Goal: Information Seeking & Learning: Understand process/instructions

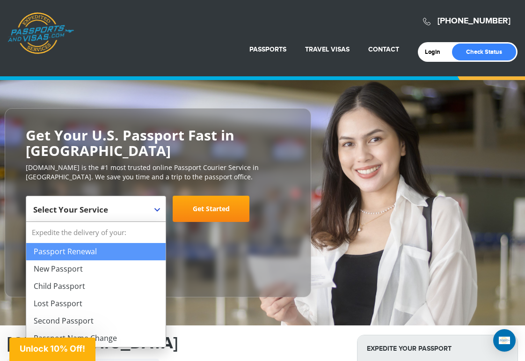
click at [160, 208] on b at bounding box center [157, 210] width 6 height 4
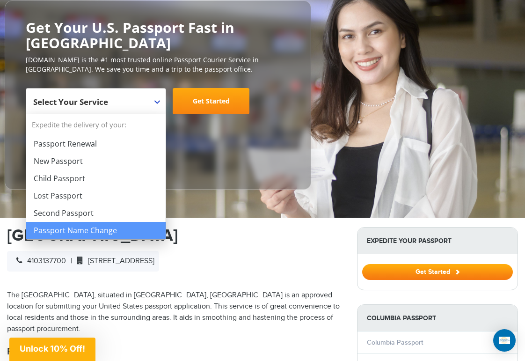
scroll to position [140, 0]
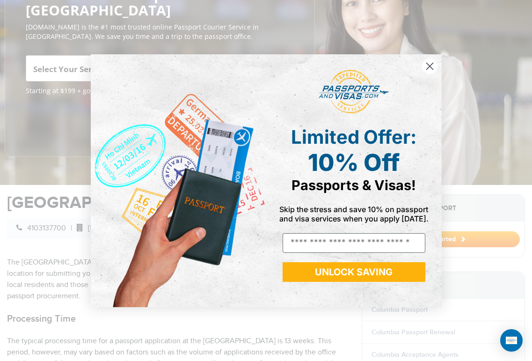
click at [426, 66] on circle "Close dialog" at bounding box center [429, 65] width 15 height 15
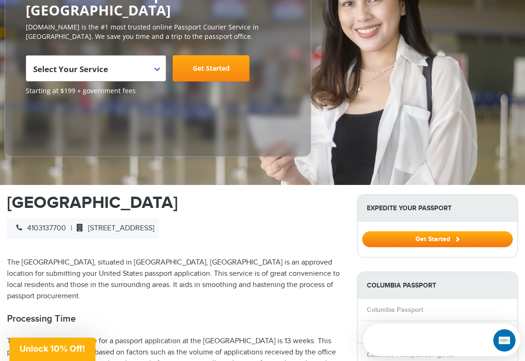
scroll to position [0, 0]
click at [154, 66] on span "Select Your Service" at bounding box center [94, 72] width 123 height 26
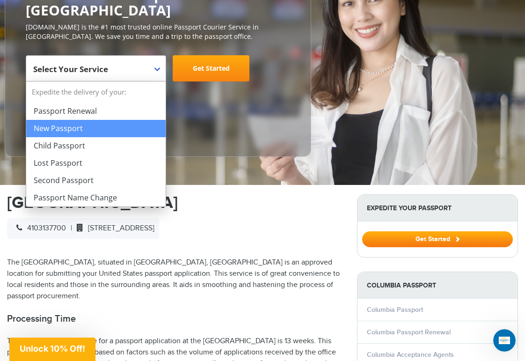
select select "**********"
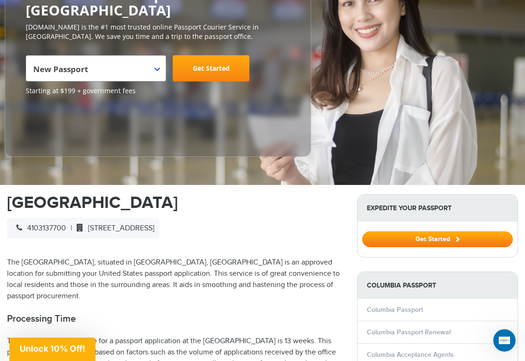
click at [218, 68] on link "Get Started" at bounding box center [211, 68] width 77 height 26
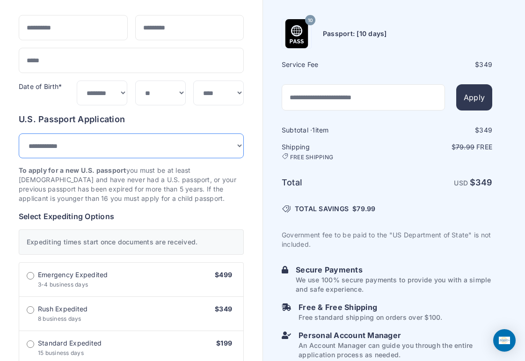
scroll to position [94, 0]
click at [235, 146] on select "**********" at bounding box center [131, 145] width 225 height 25
select select "*******"
click at [19, 133] on select "**********" at bounding box center [131, 145] width 225 height 25
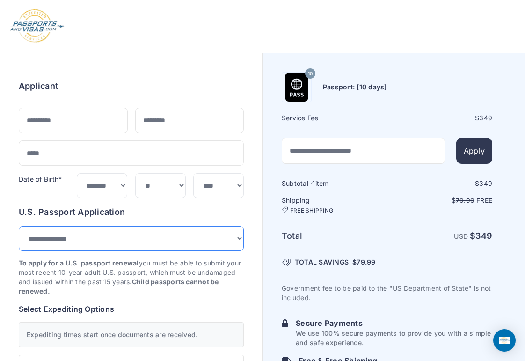
scroll to position [0, 0]
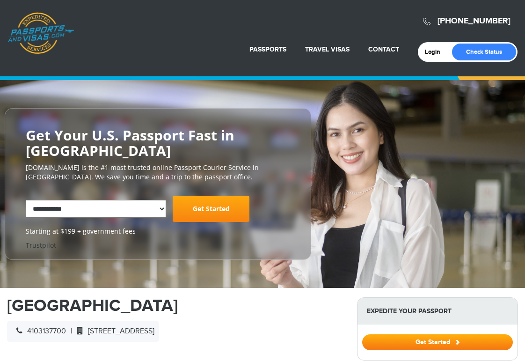
select select "**********"
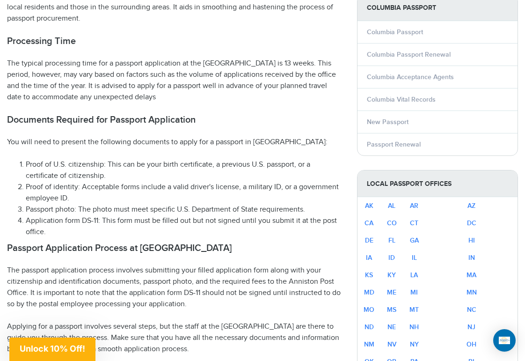
scroll to position [421, 0]
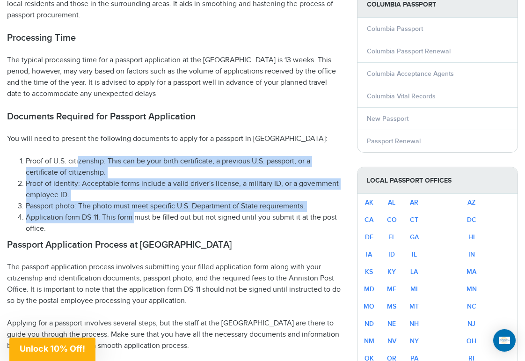
drag, startPoint x: 80, startPoint y: 171, endPoint x: 135, endPoint y: 226, distance: 78.4
click at [135, 226] on ol "Proof of U.S. citizenship: This can be your birth certificate, a previous U.S. …" at bounding box center [175, 195] width 336 height 79
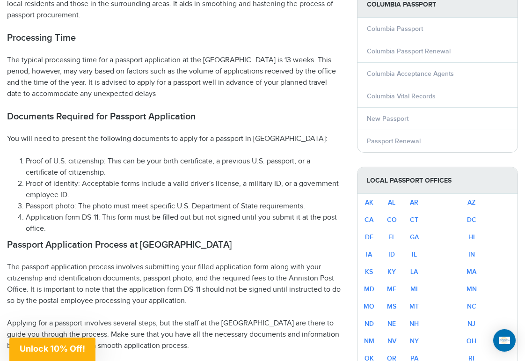
click at [133, 234] on li "Application form DS-11: This form must be filled out but not signed until you s…" at bounding box center [184, 223] width 317 height 22
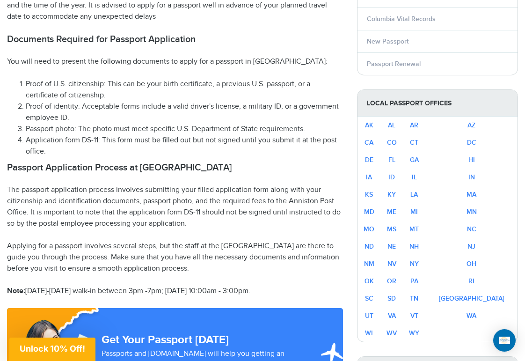
scroll to position [515, 0]
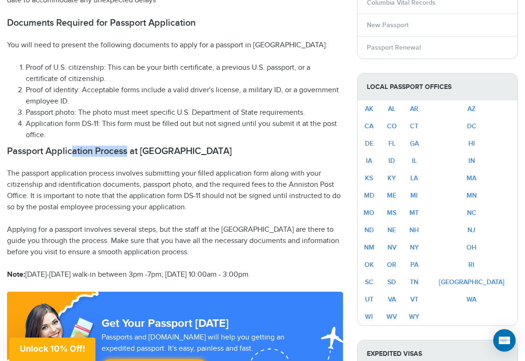
drag, startPoint x: 96, startPoint y: 163, endPoint x: 130, endPoint y: 164, distance: 33.7
click at [130, 157] on h2 "Passport Application Process at EAST COLUMBIA BRANCH LIBRARY" at bounding box center [175, 151] width 336 height 11
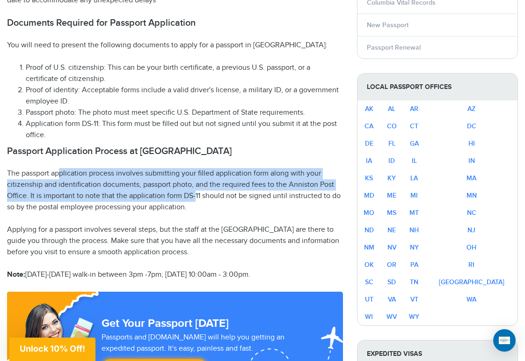
drag, startPoint x: 59, startPoint y: 183, endPoint x: 196, endPoint y: 204, distance: 138.3
click at [196, 204] on p "The passport application process involves submitting your filled application fo…" at bounding box center [175, 190] width 336 height 45
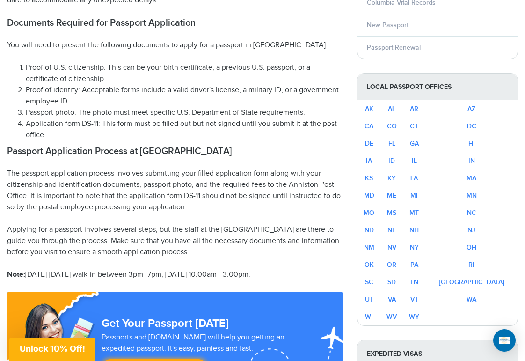
click at [173, 213] on p "The passport application process involves submitting your filled application fo…" at bounding box center [175, 190] width 336 height 45
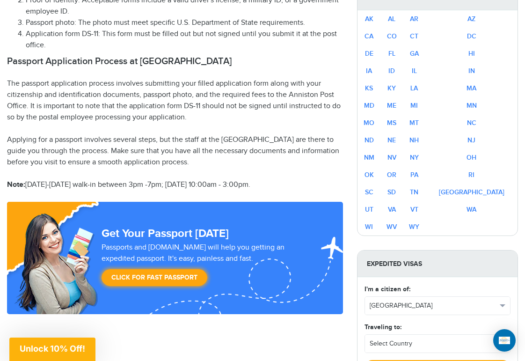
scroll to position [608, 0]
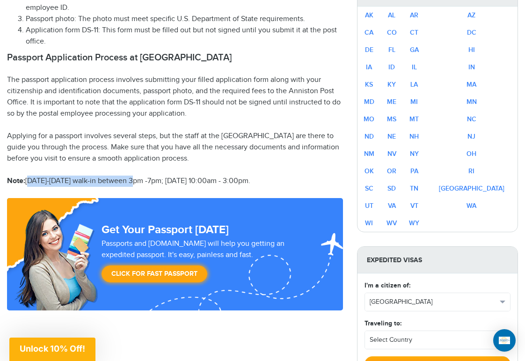
drag, startPoint x: 29, startPoint y: 193, endPoint x: 137, endPoint y: 194, distance: 108.1
click at [137, 187] on p "Note: Monday-Thursday walk-in between 3pm -7pm; Saturday 10:00am - 3:00pm." at bounding box center [175, 180] width 336 height 11
drag, startPoint x: 171, startPoint y: 202, endPoint x: 182, endPoint y: 199, distance: 11.1
drag, startPoint x: 276, startPoint y: 190, endPoint x: 3, endPoint y: 189, distance: 272.8
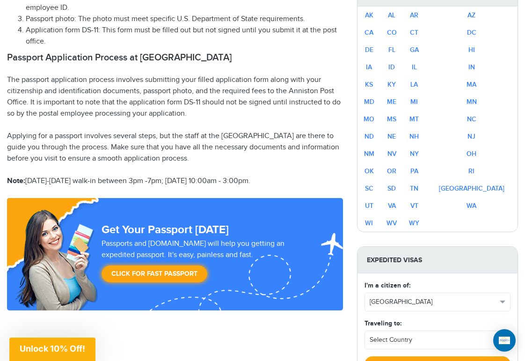
click at [293, 187] on p "Note: Monday-Thursday walk-in between 3pm -7pm; Saturday 10:00am - 3:00pm." at bounding box center [175, 180] width 336 height 11
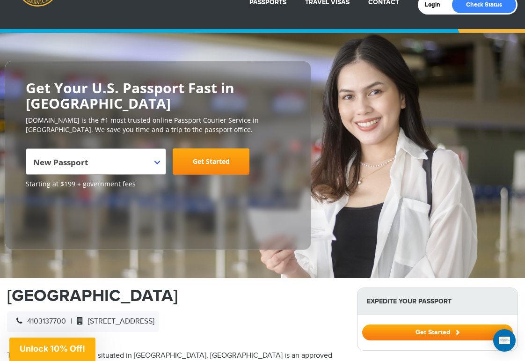
scroll to position [47, 0]
